Goal: Communication & Community: Connect with others

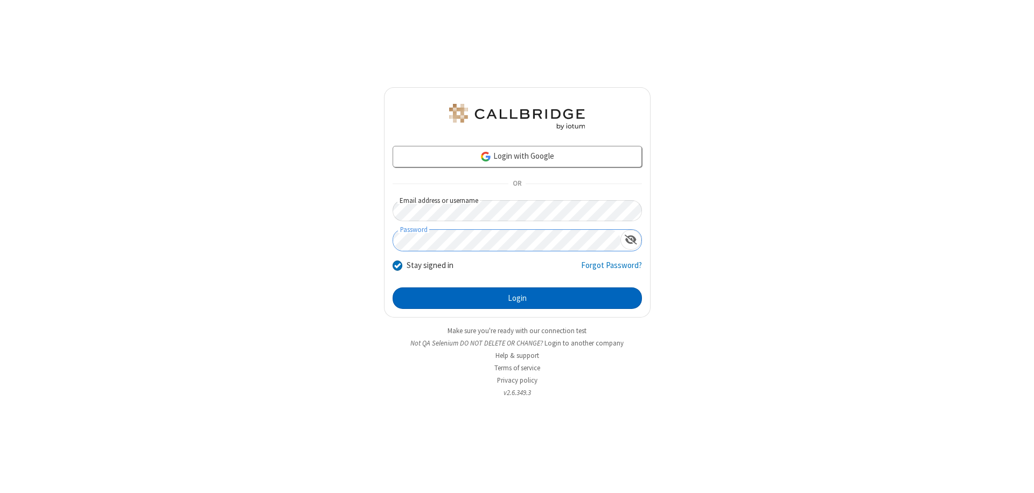
click at [517, 298] on button "Login" at bounding box center [517, 299] width 249 height 22
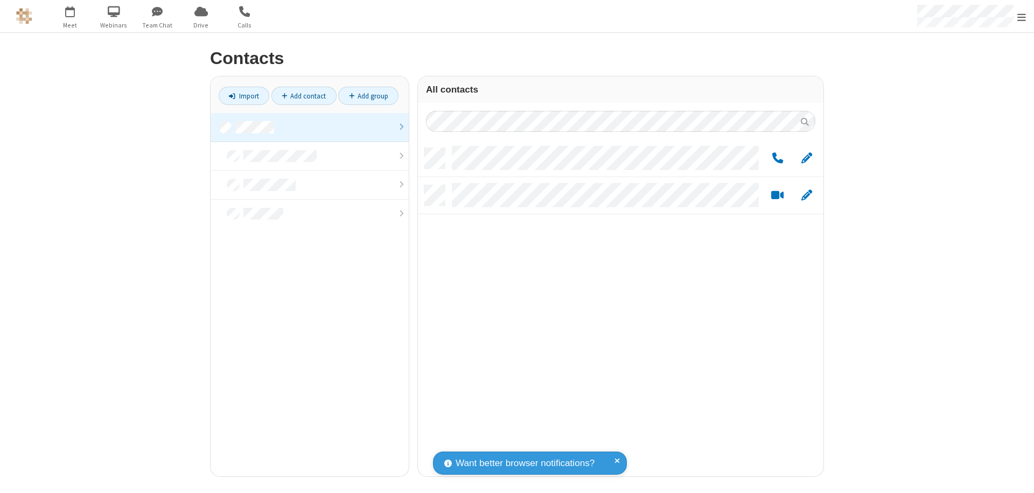
scroll to position [329, 397]
click at [310, 127] on link at bounding box center [310, 127] width 198 height 29
click at [368, 96] on link "Add group" at bounding box center [368, 96] width 60 height 18
